Goal: Information Seeking & Learning: Understand process/instructions

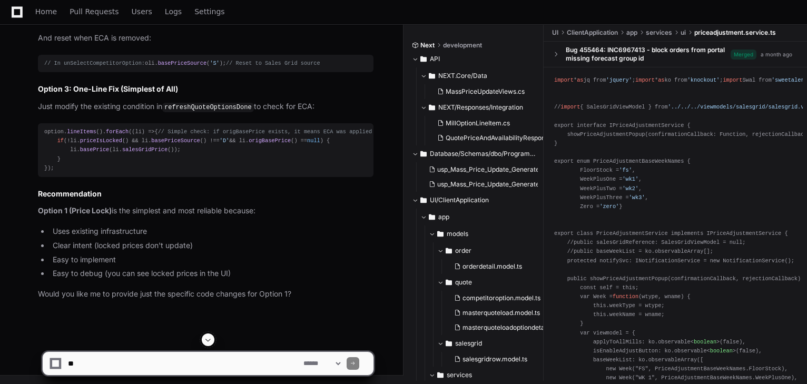
scroll to position [10371, 0]
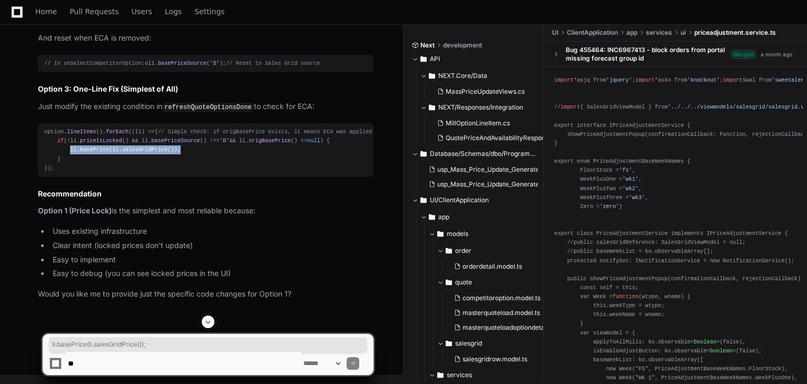
drag, startPoint x: 68, startPoint y: 191, endPoint x: 173, endPoint y: 194, distance: 105.4
click at [173, 173] on div "option. lineItems (). forEach ( ( li ) => { // Simple check: if origBasePrice e…" at bounding box center [205, 149] width 323 height 45
copy div "li. basePrice (li. salesGridPrice ());"
drag, startPoint x: 222, startPoint y: 183, endPoint x: 310, endPoint y: 184, distance: 88.0
click at [310, 173] on div "option. lineItems (). forEach ( ( li ) => { // Simple check: if origBasePrice e…" at bounding box center [205, 149] width 323 height 45
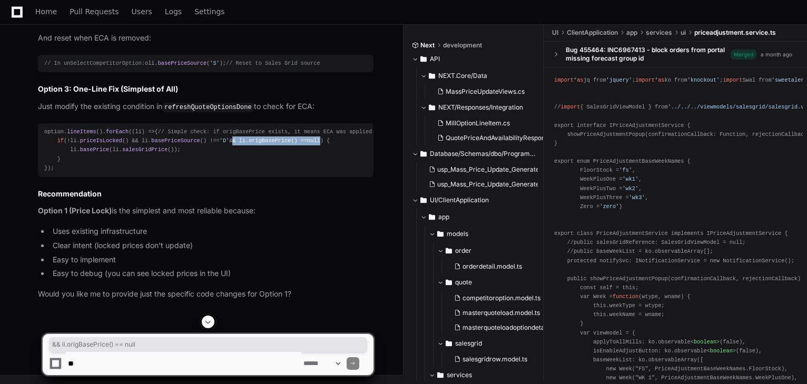
copy div "&& li. origBasePrice () == null"
click at [253, 144] on span "origBasePrice" at bounding box center [270, 140] width 42 height 6
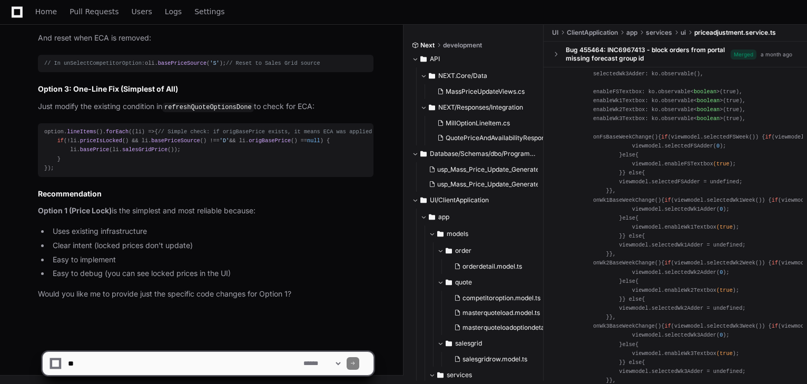
scroll to position [379, 0]
